Goal: Task Accomplishment & Management: Complete application form

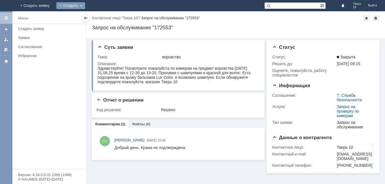
click at [85, 4] on div "Создать" at bounding box center [70, 5] width 29 height 7
click at [100, 16] on link "Заявка" at bounding box center [79, 17] width 43 height 7
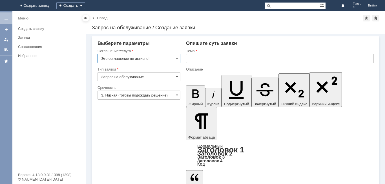
click at [173, 57] on input "Это соглашение не активно!" at bounding box center [139, 58] width 83 height 9
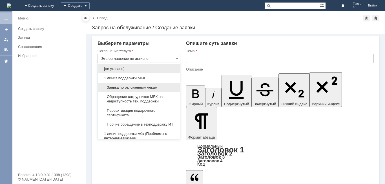
click at [147, 85] on span "Заявка по отложенным чекам" at bounding box center [139, 87] width 76 height 5
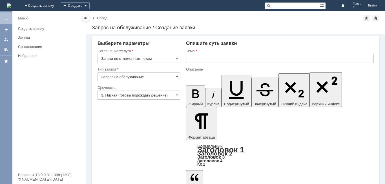
type input "Заявка по отложенным чекам"
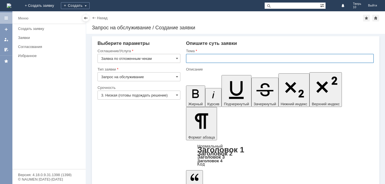
click at [203, 58] on input "text" at bounding box center [280, 58] width 188 height 9
type input "оч"
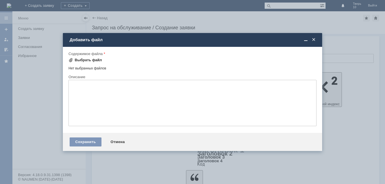
click at [90, 62] on div "Выбрать файл" at bounding box center [88, 60] width 27 height 5
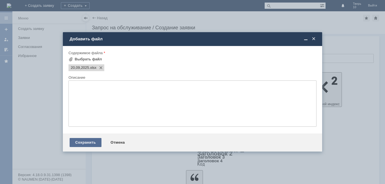
click at [76, 142] on div "Сохранить" at bounding box center [86, 142] width 32 height 9
